Goal: Transaction & Acquisition: Download file/media

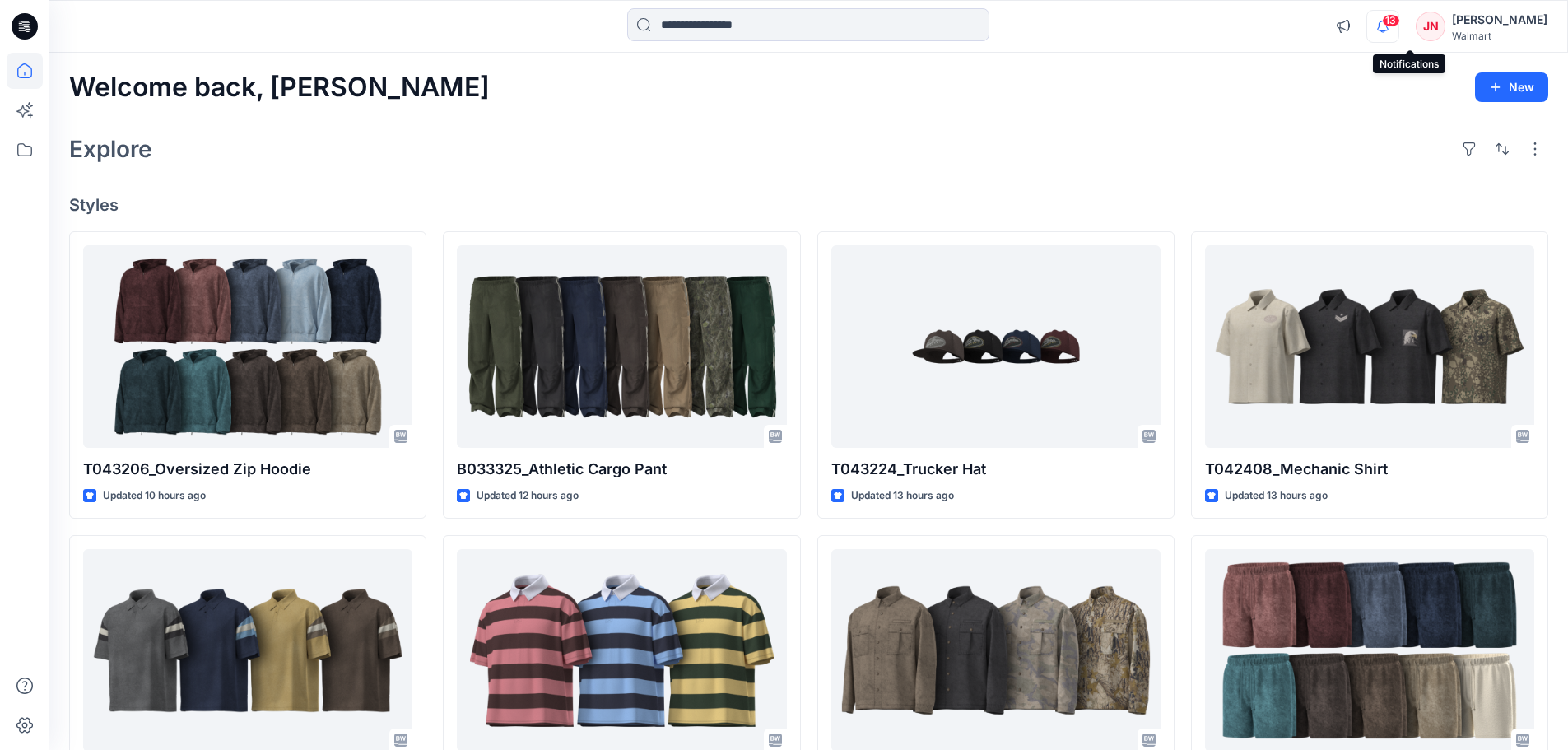
click at [1399, 26] on icon "button" at bounding box center [1383, 26] width 32 height 33
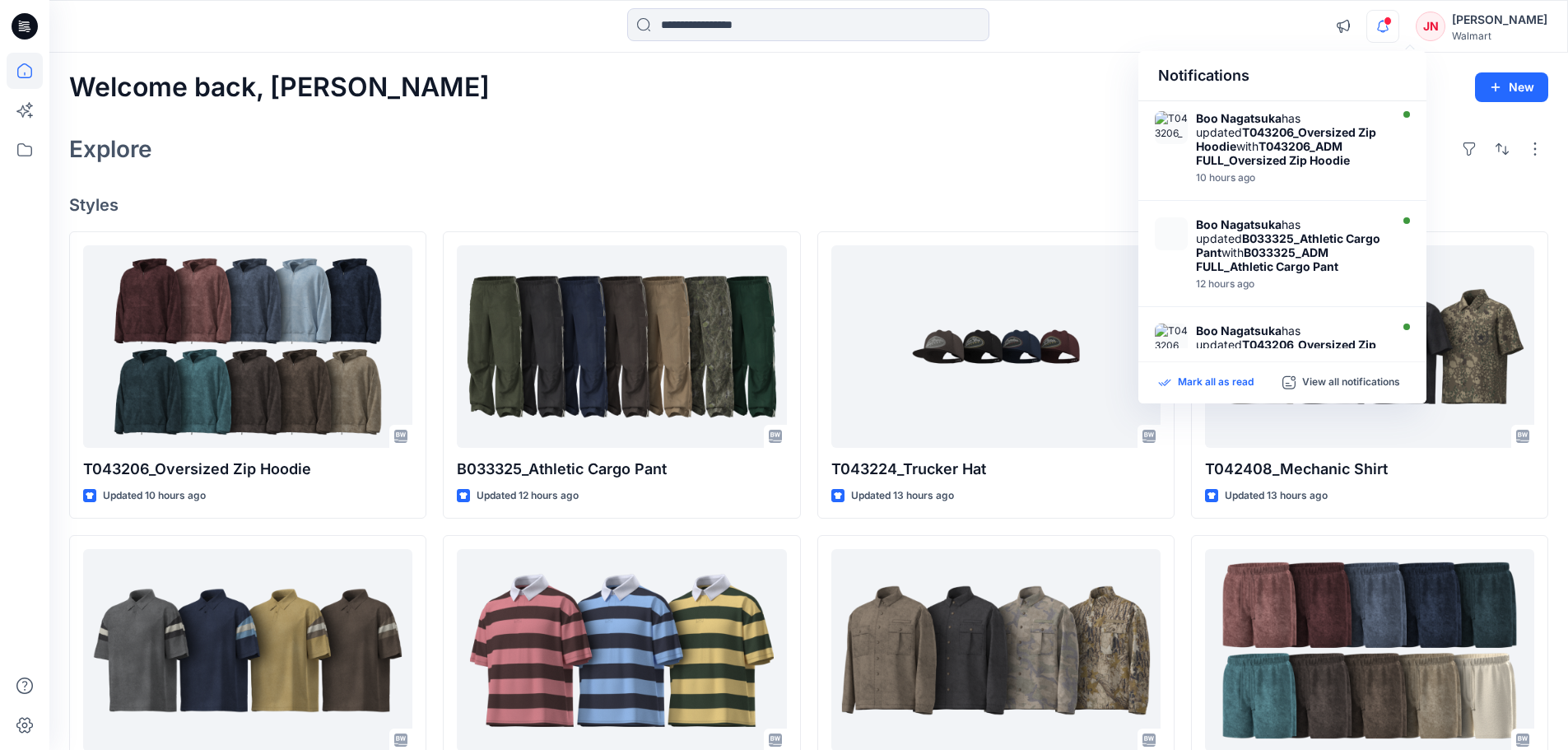
click at [1218, 387] on p "Mark all as read" at bounding box center [1216, 383] width 76 height 15
click at [1218, 380] on p "Mark all as read" at bounding box center [1216, 383] width 76 height 15
click at [20, 142] on icon at bounding box center [25, 149] width 37 height 37
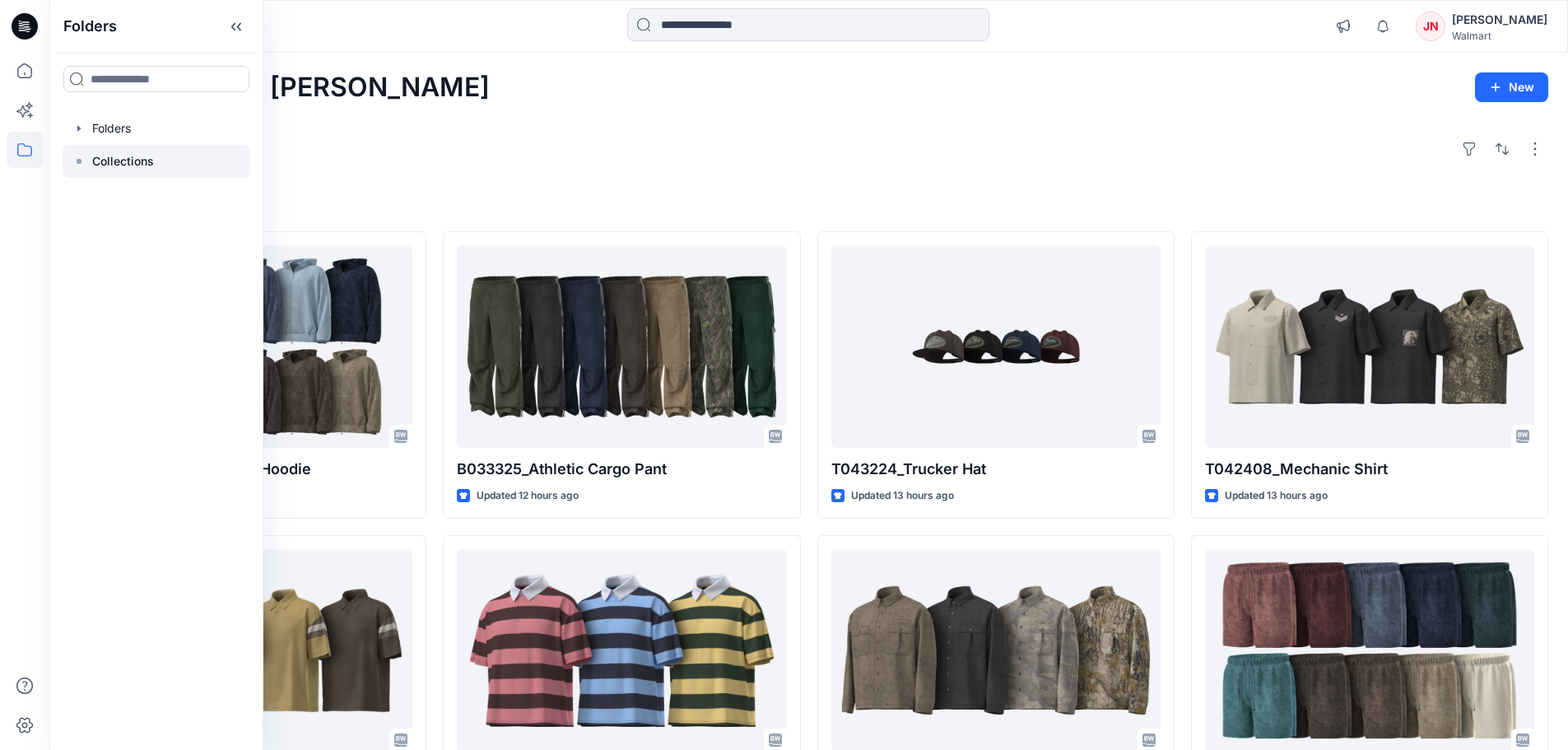
click at [114, 159] on p "Collections" at bounding box center [123, 161] width 61 height 20
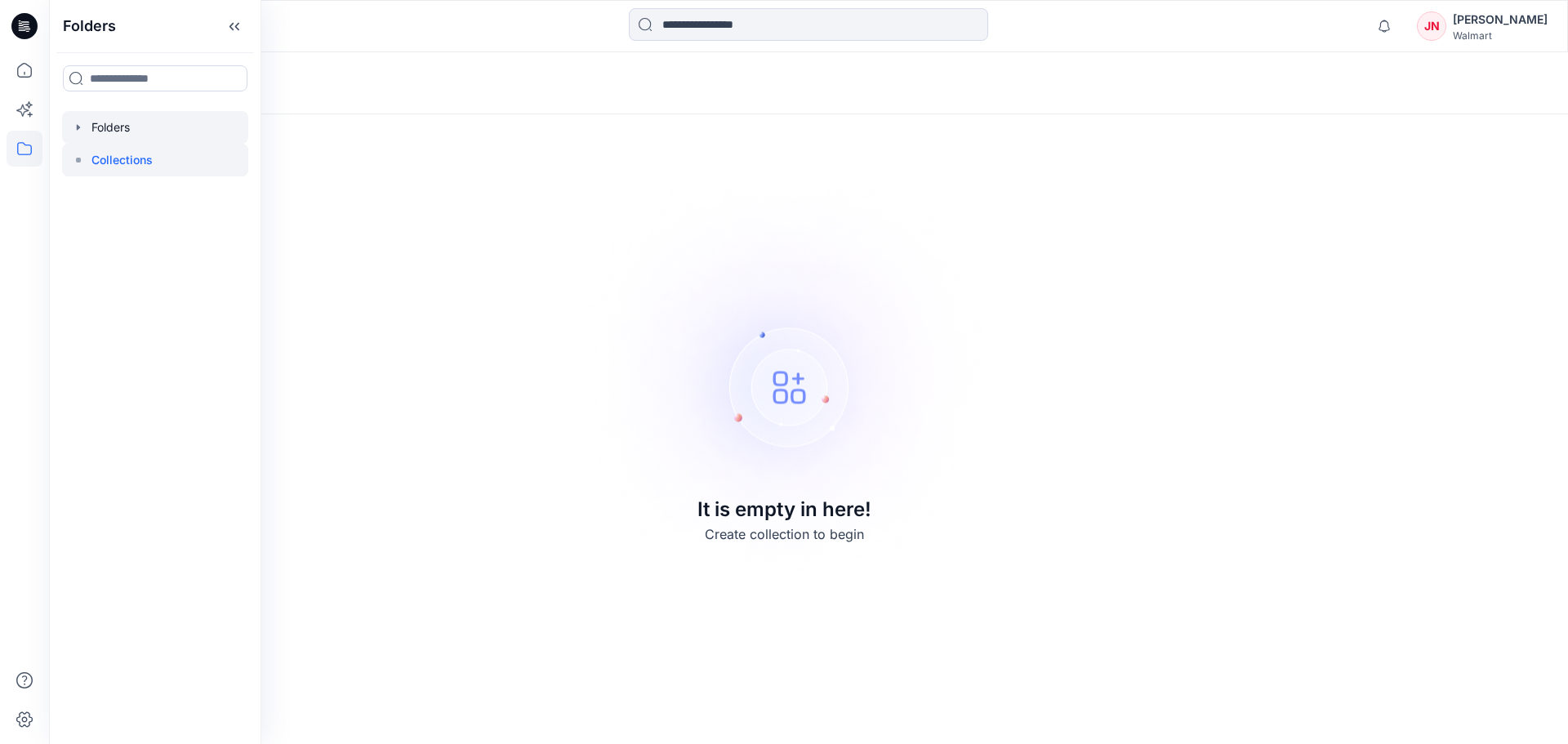
click at [131, 123] on div at bounding box center [155, 127] width 186 height 32
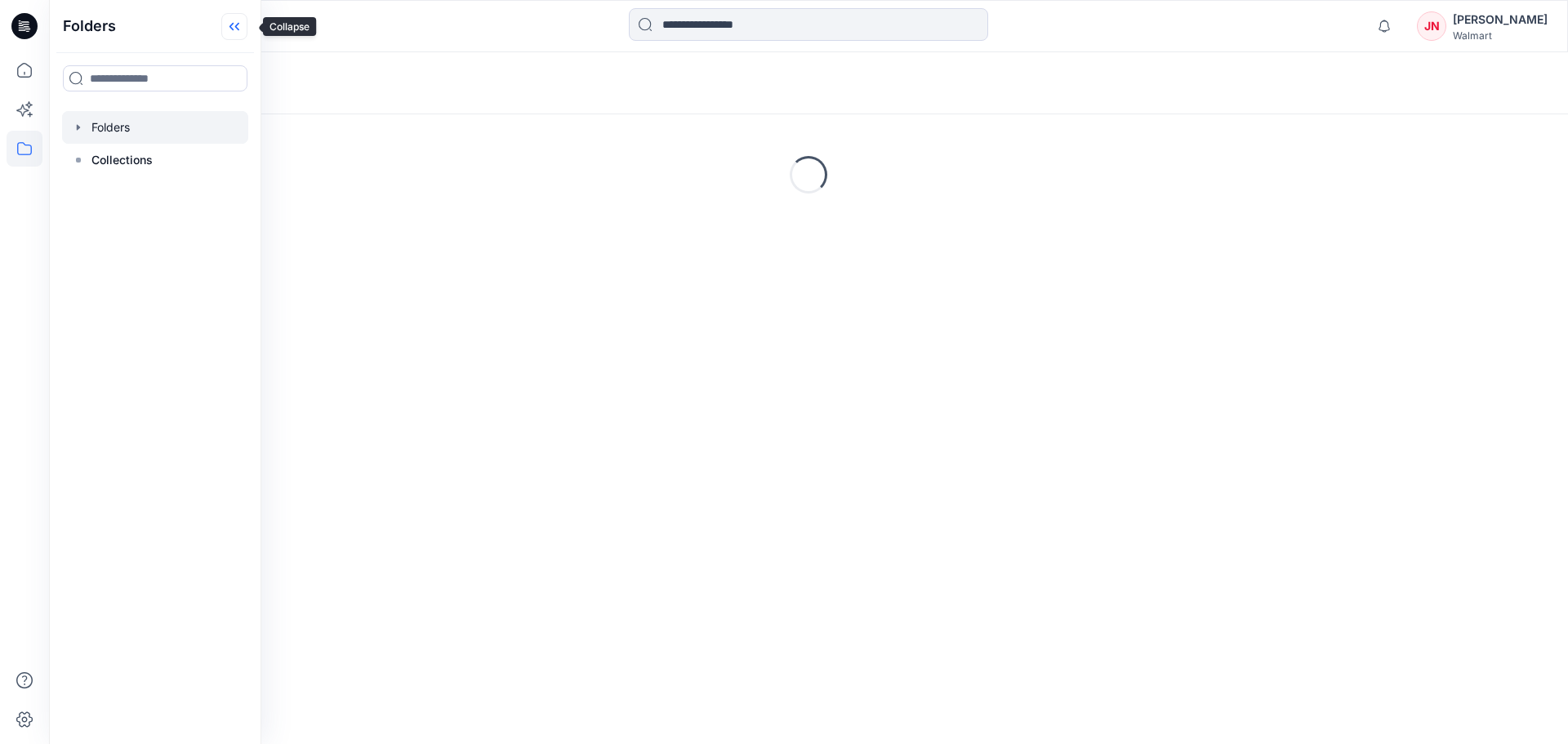
click at [242, 27] on icon at bounding box center [235, 26] width 26 height 27
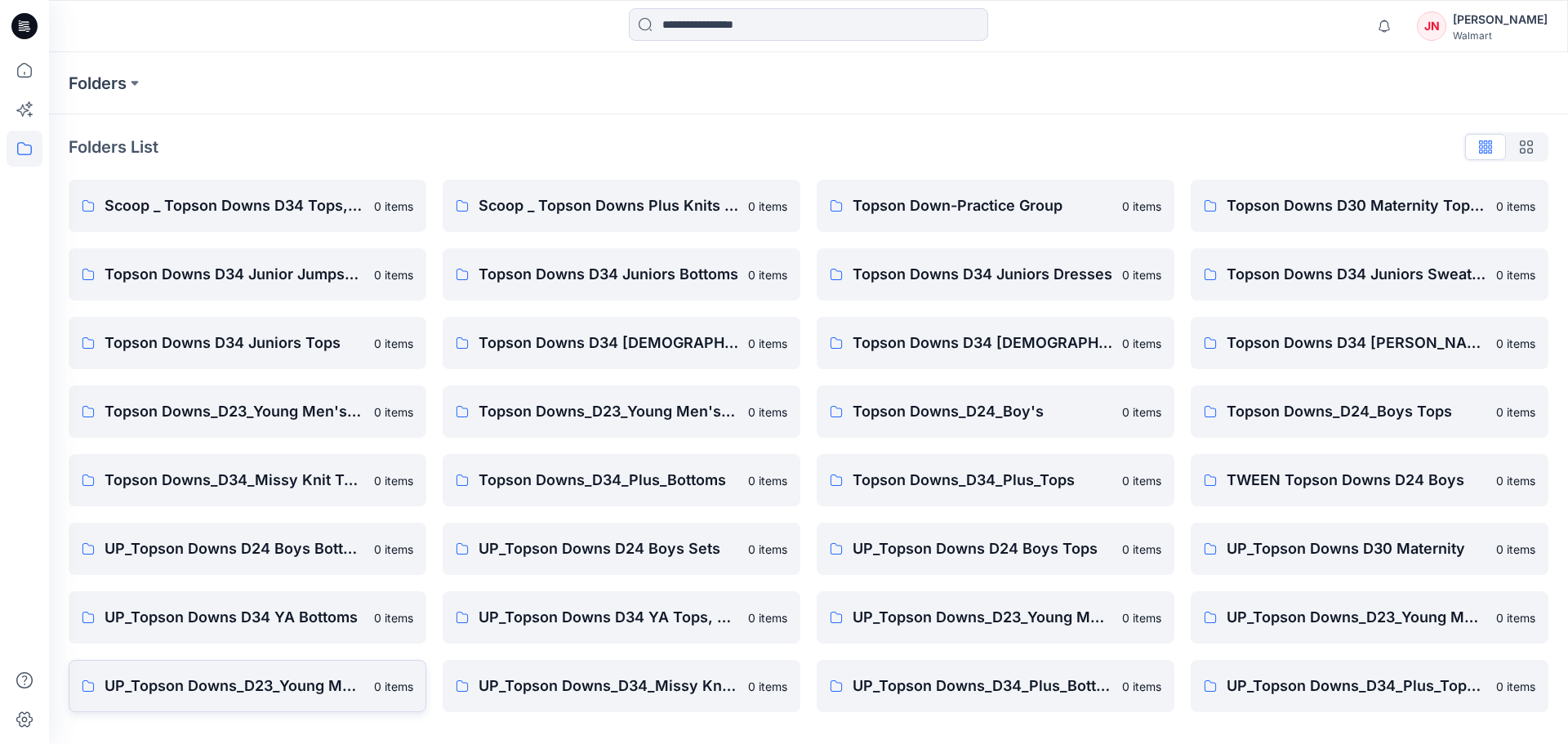
click at [209, 682] on p "UP_Topson Downs_D23_Young Men's Tops" at bounding box center [235, 685] width 260 height 23
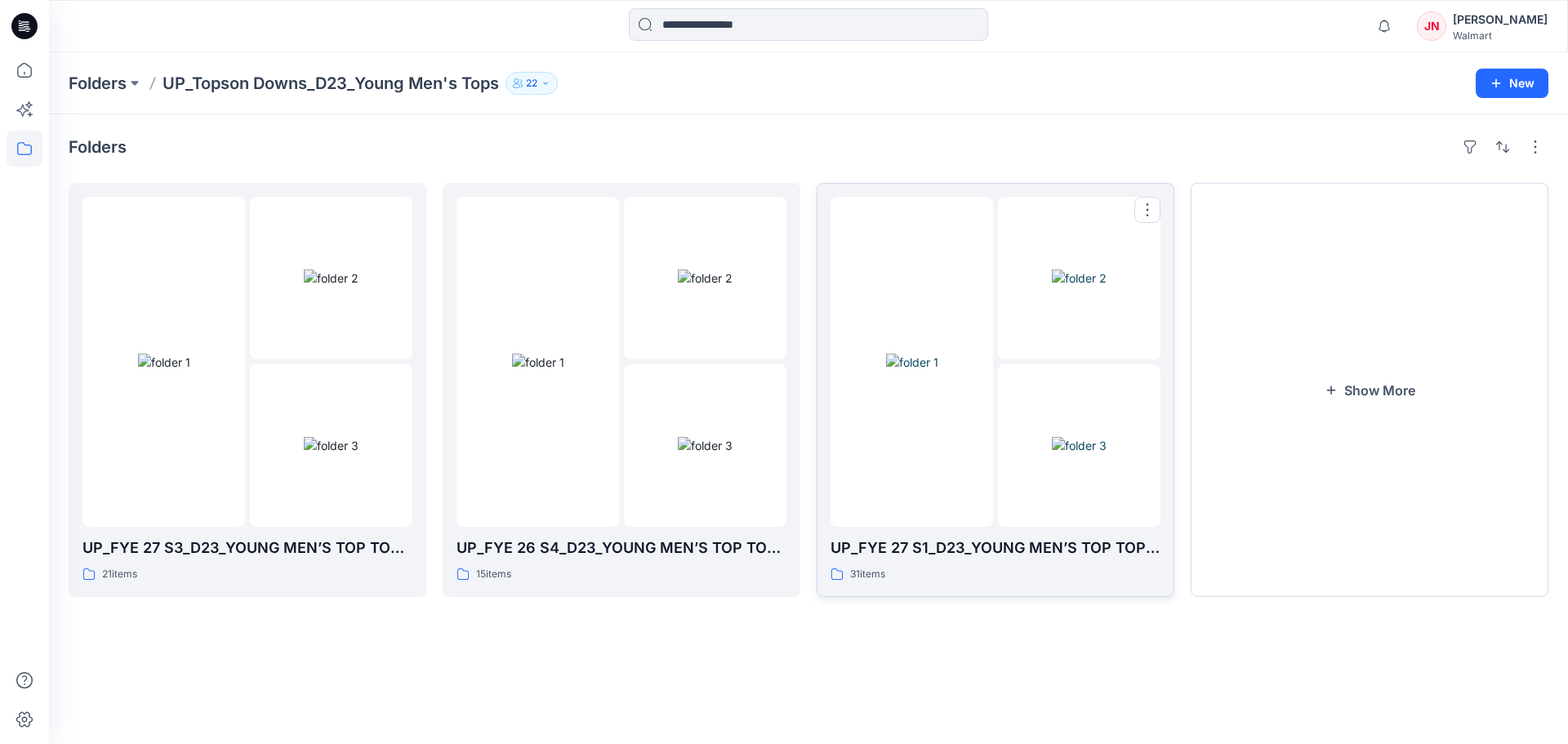
click at [1003, 558] on p "UP_FYE 27 S1_D23_YOUNG MEN’S TOP TOPSON DOWNS" at bounding box center [995, 548] width 330 height 23
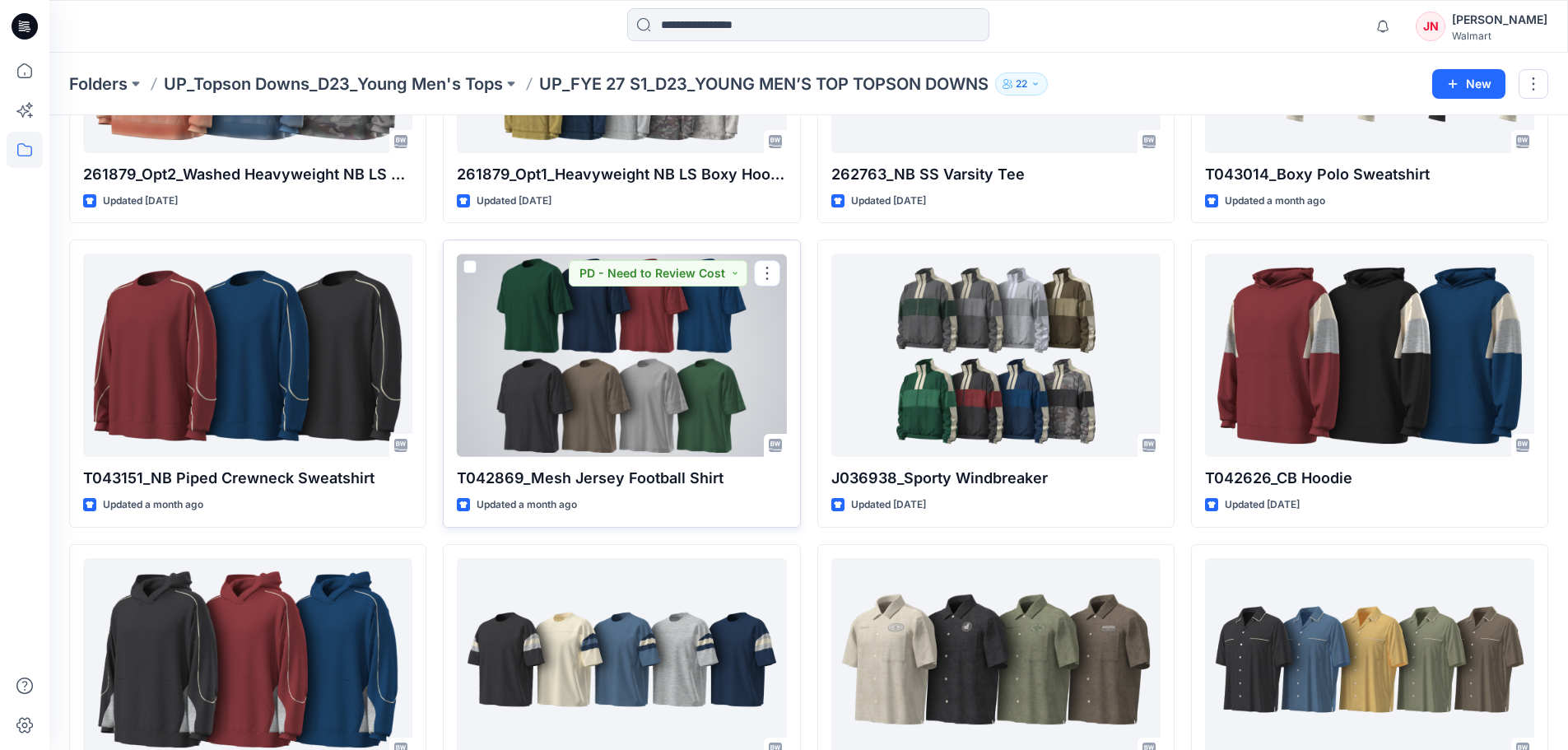
scroll to position [470, 0]
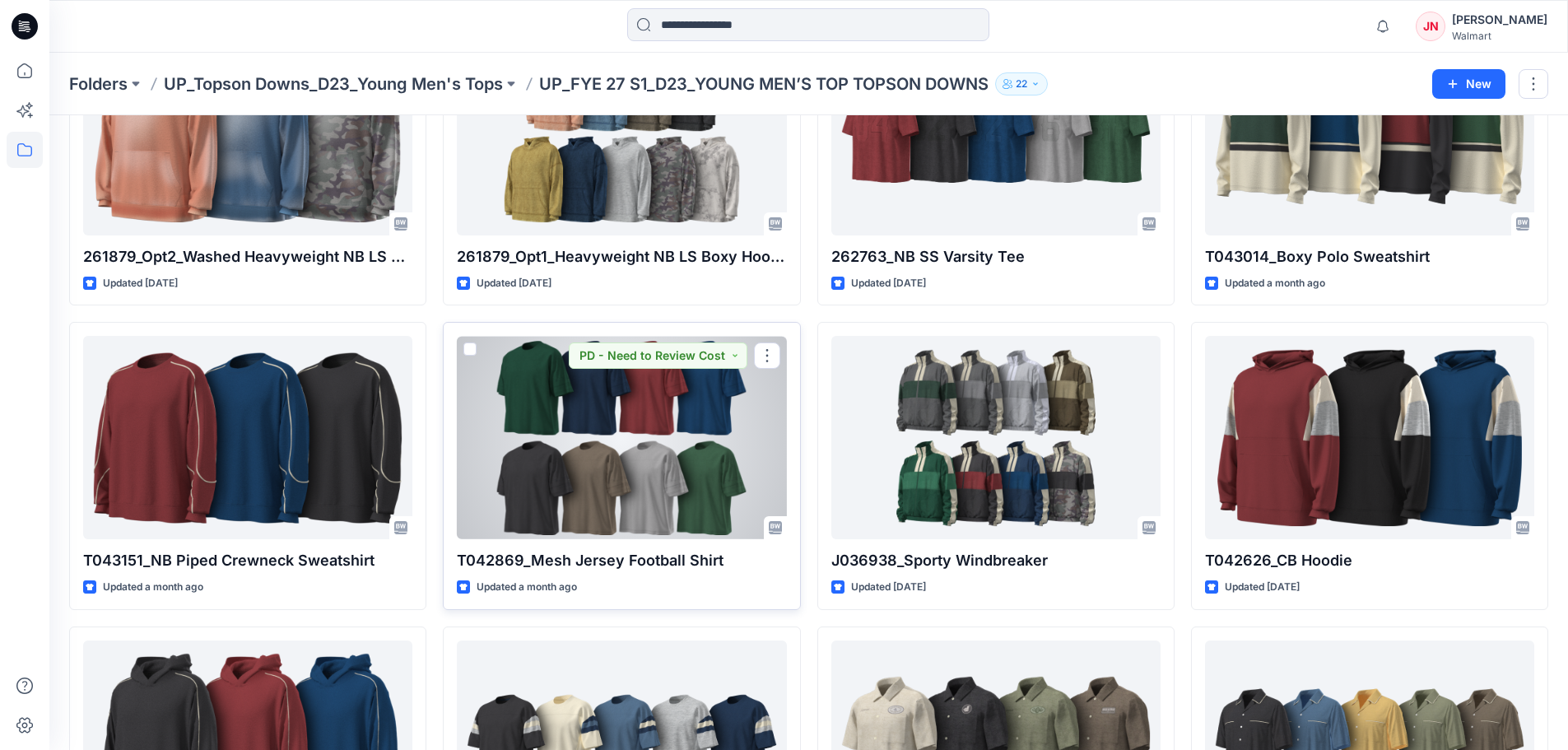
click at [577, 500] on div at bounding box center [621, 438] width 329 height 204
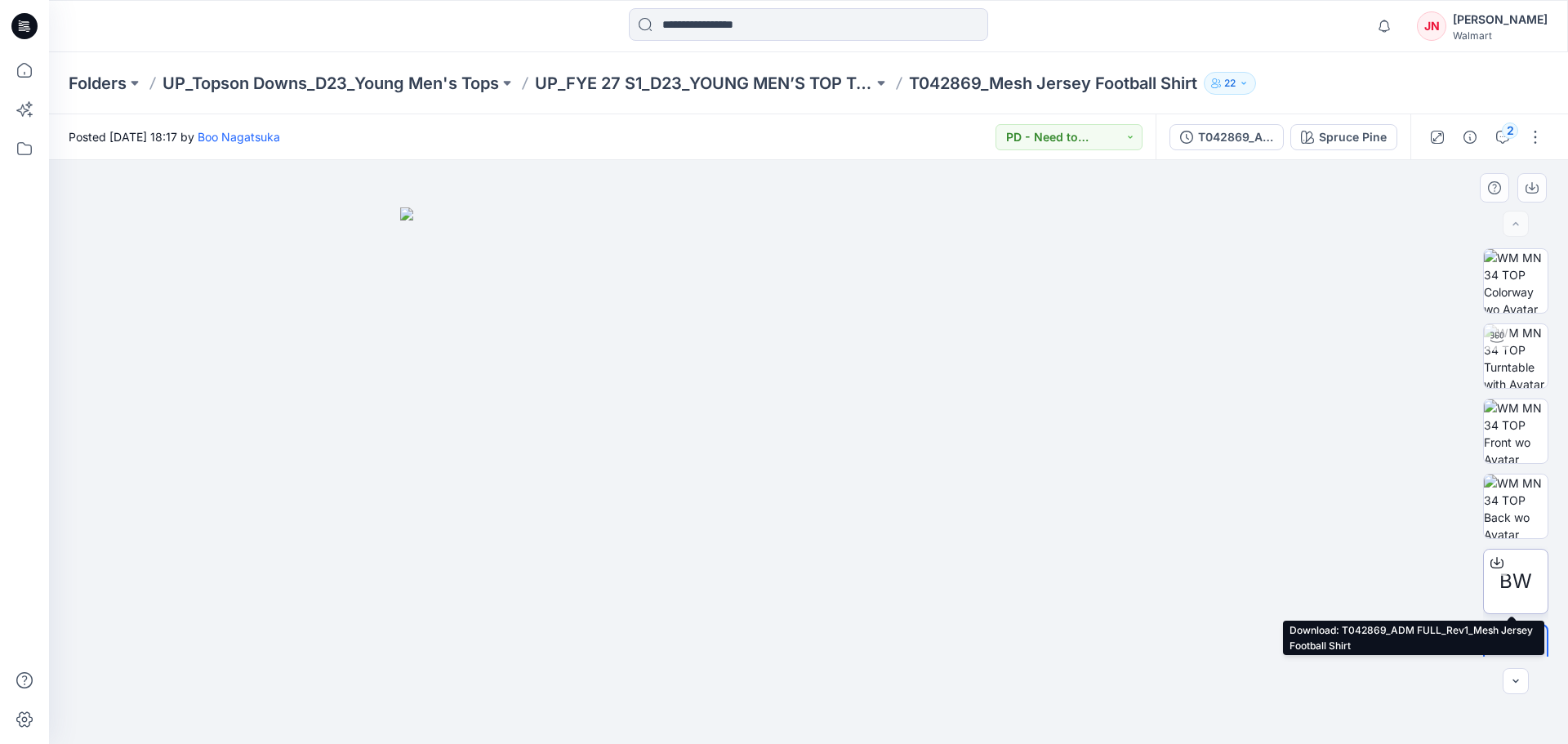
click at [1502, 561] on div at bounding box center [1496, 562] width 26 height 27
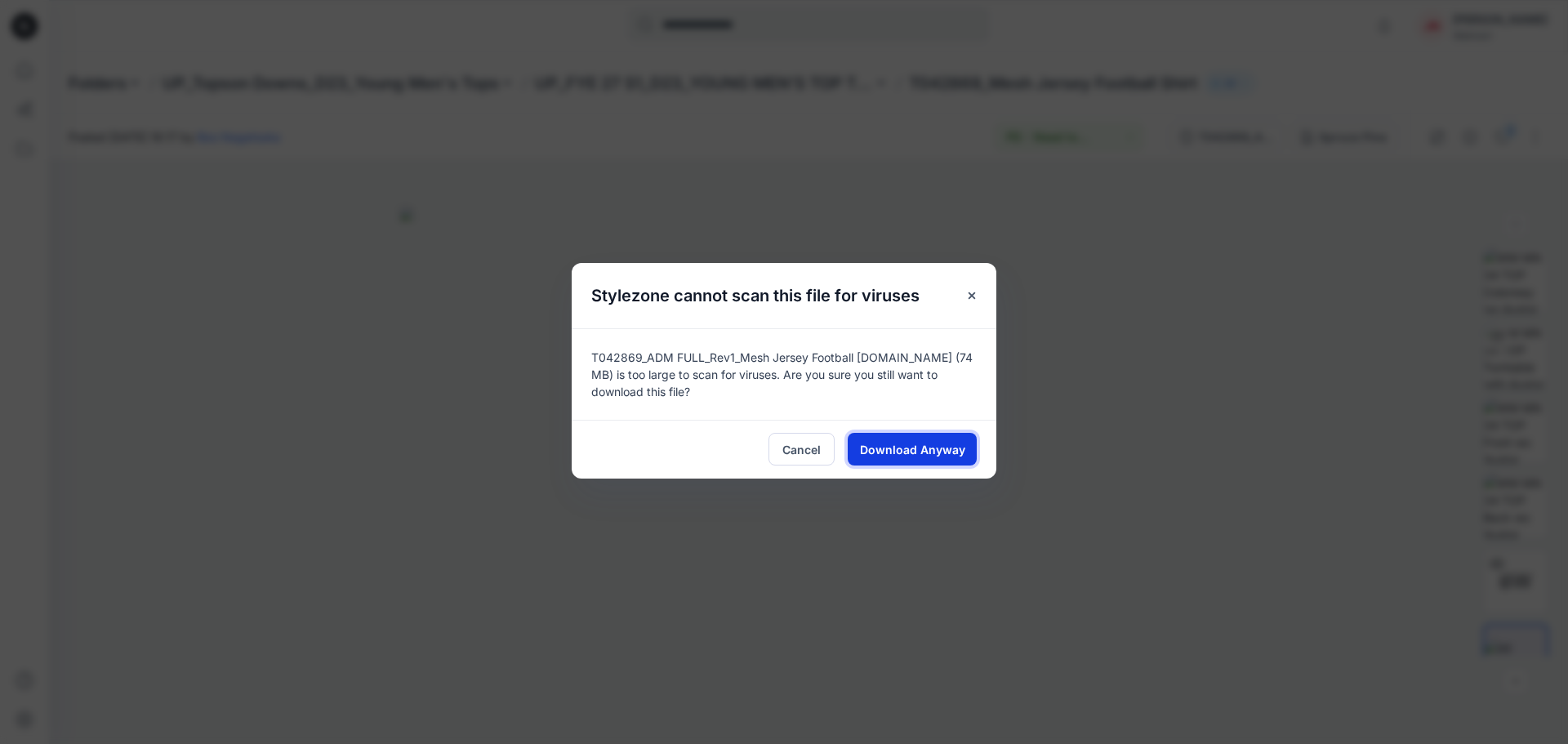
click at [876, 442] on span "Download Anyway" at bounding box center [912, 449] width 105 height 17
